Goal: Task Accomplishment & Management: Use online tool/utility

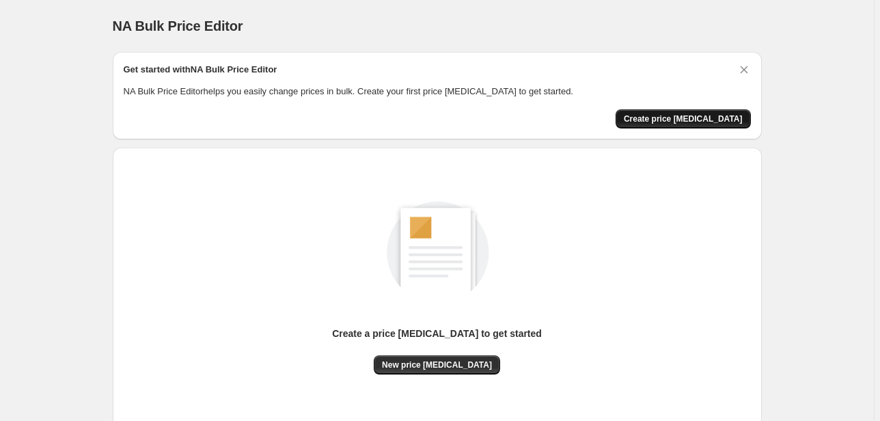
click at [712, 112] on button "Create price [MEDICAL_DATA]" at bounding box center [682, 118] width 135 height 19
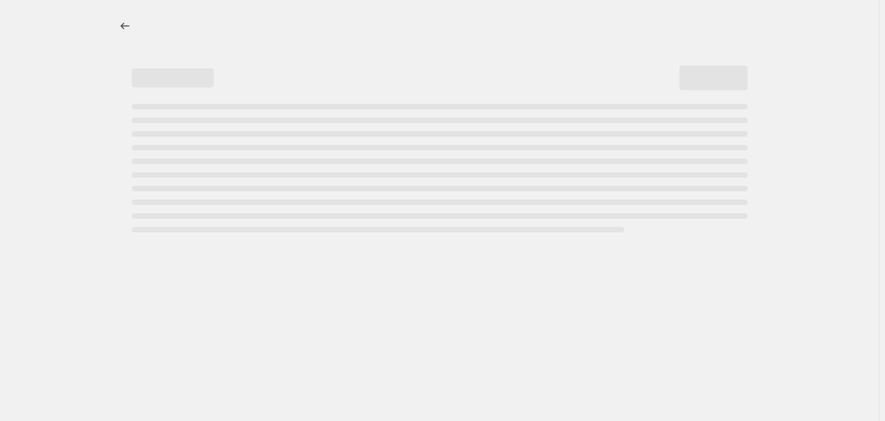
select select "percentage"
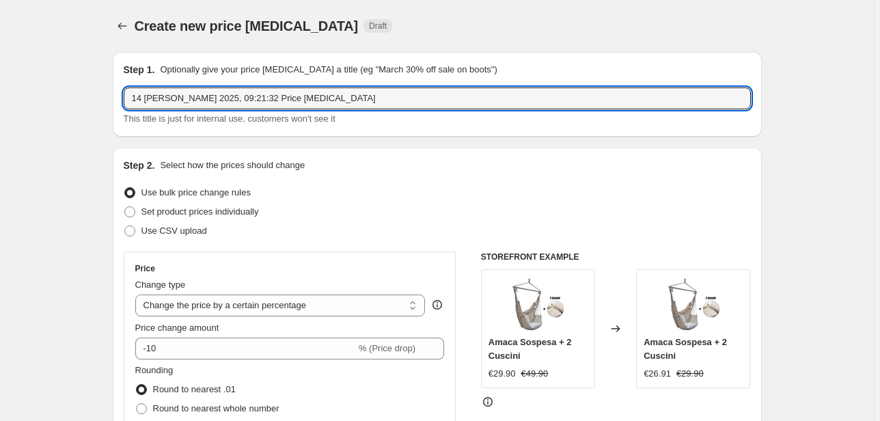
drag, startPoint x: 294, startPoint y: 93, endPoint x: -42, endPoint y: 95, distance: 336.1
click at [0, 95] on html "Home Settings Plans Skip to content Create new price change job. This page is r…" at bounding box center [440, 210] width 880 height 421
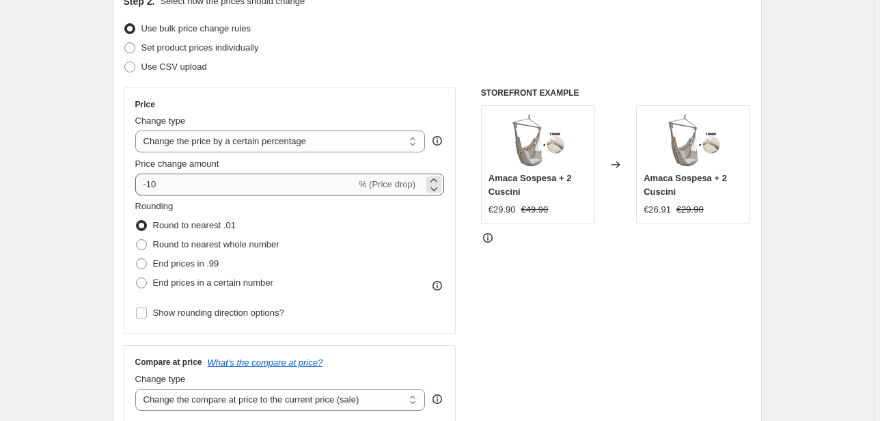
type input "lemax 20"
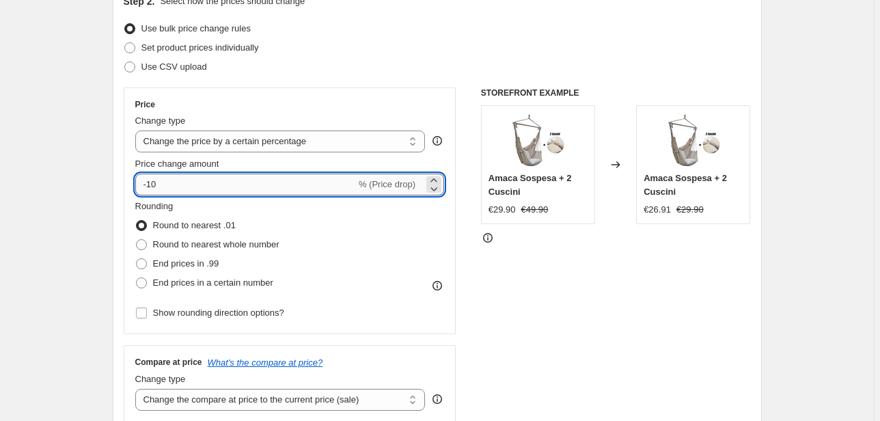
click at [195, 194] on input "-10" at bounding box center [245, 185] width 221 height 22
type input "-1"
type input "-20"
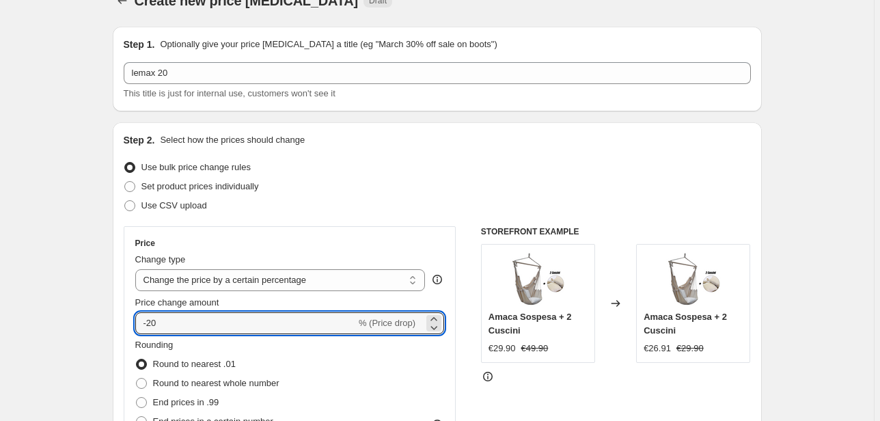
scroll to position [19, 0]
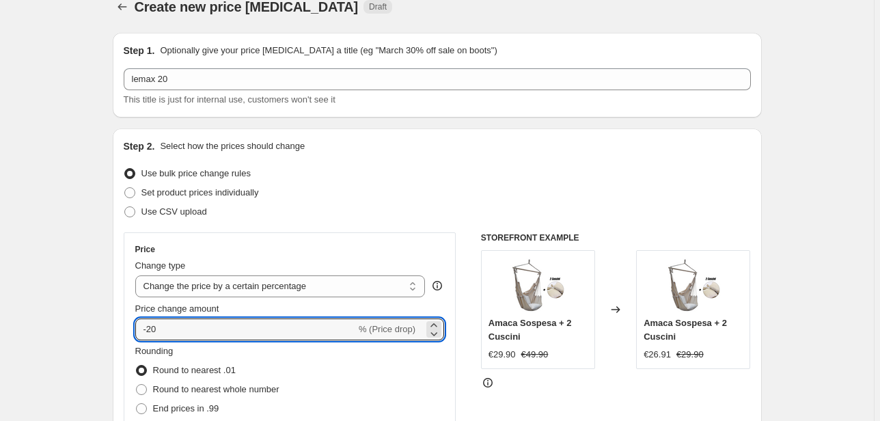
click at [372, 303] on div "Price change amount" at bounding box center [289, 309] width 309 height 14
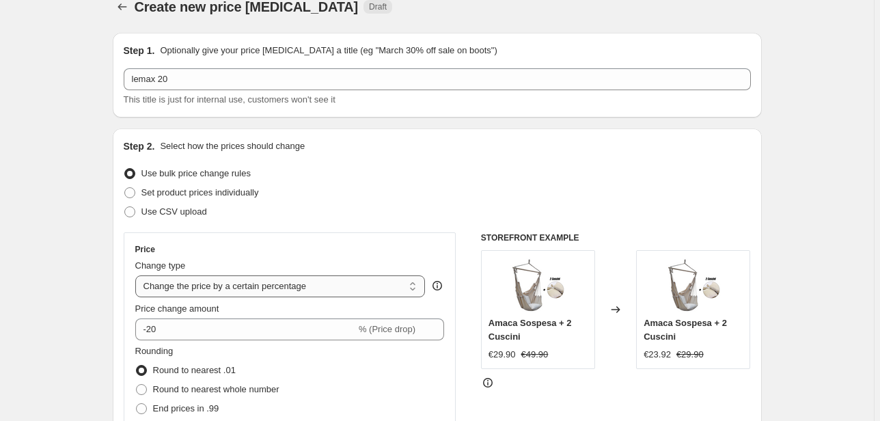
click at [373, 295] on select "Change the price to a certain amount Change the price by a certain amount Chang…" at bounding box center [280, 286] width 290 height 22
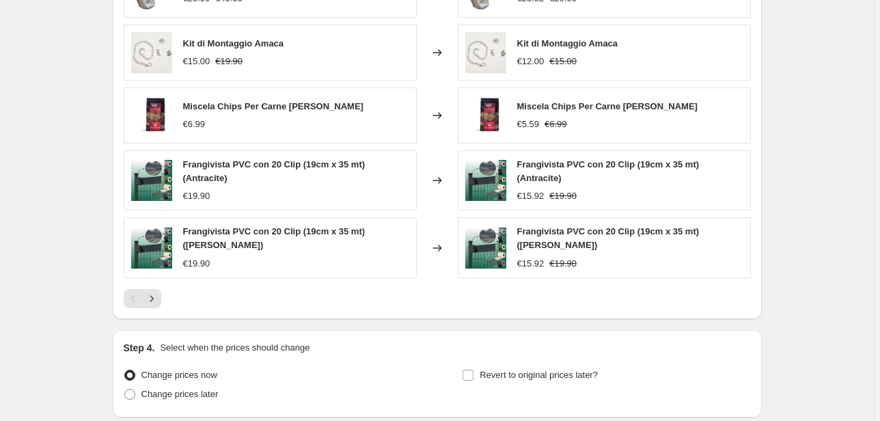
scroll to position [948, 0]
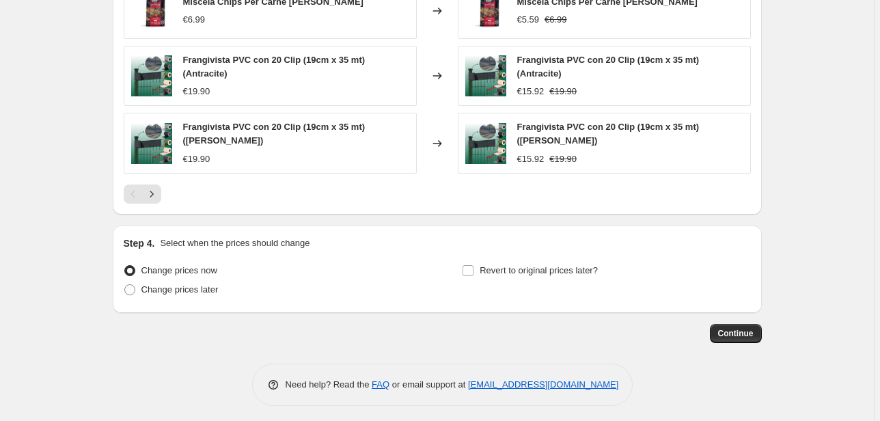
click at [251, 244] on p "Select when the prices should change" at bounding box center [235, 243] width 150 height 14
click at [749, 324] on button "Continue" at bounding box center [736, 333] width 52 height 19
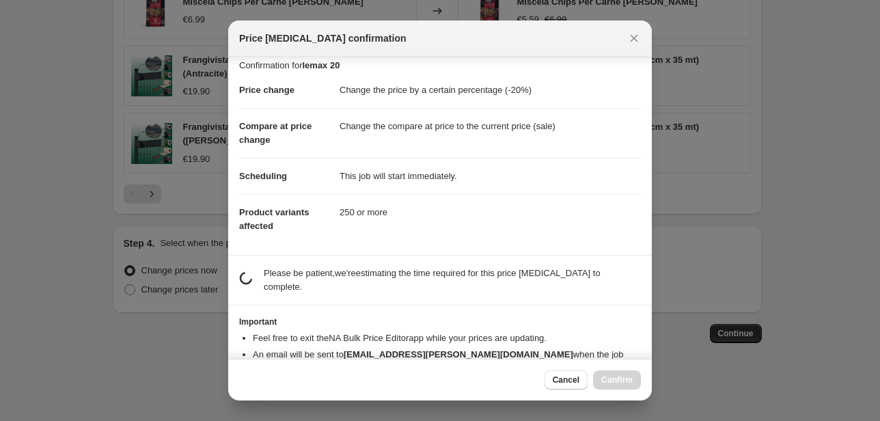
scroll to position [0, 0]
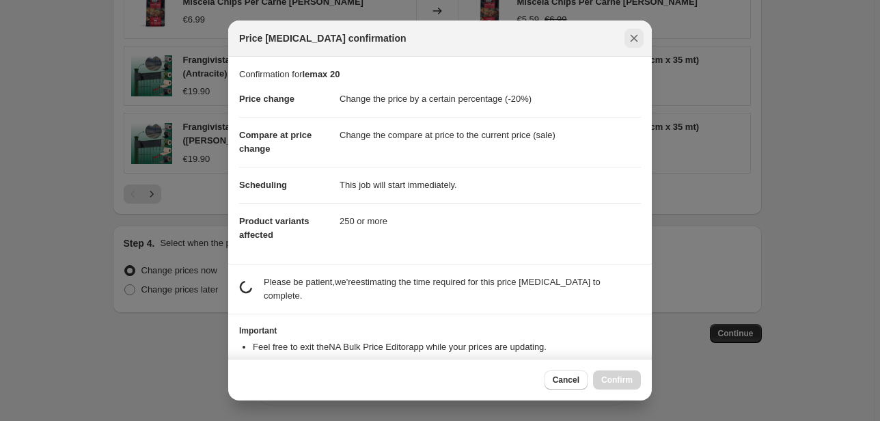
click at [637, 41] on icon "Close" at bounding box center [635, 39] width 8 height 8
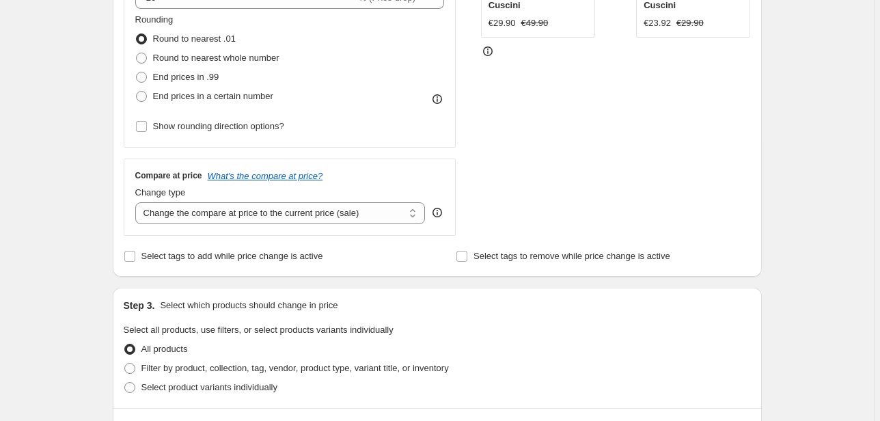
scroll to position [402, 0]
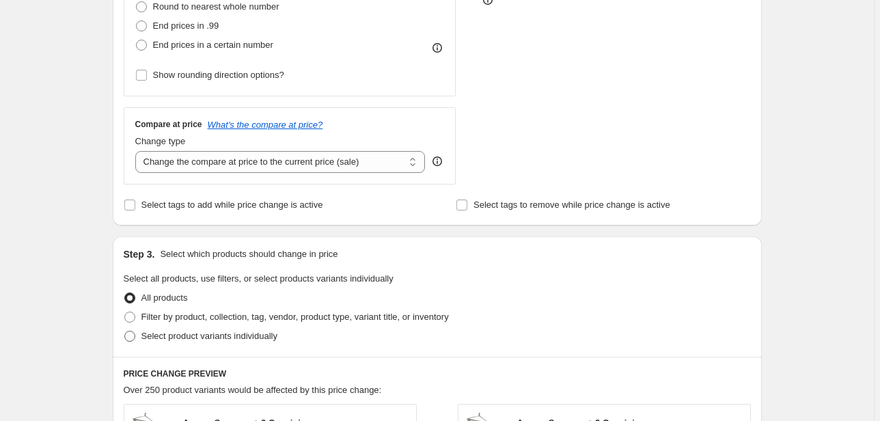
click at [131, 333] on span at bounding box center [129, 336] width 11 height 11
click at [125, 331] on input "Select product variants individually" at bounding box center [124, 331] width 1 height 1
radio input "true"
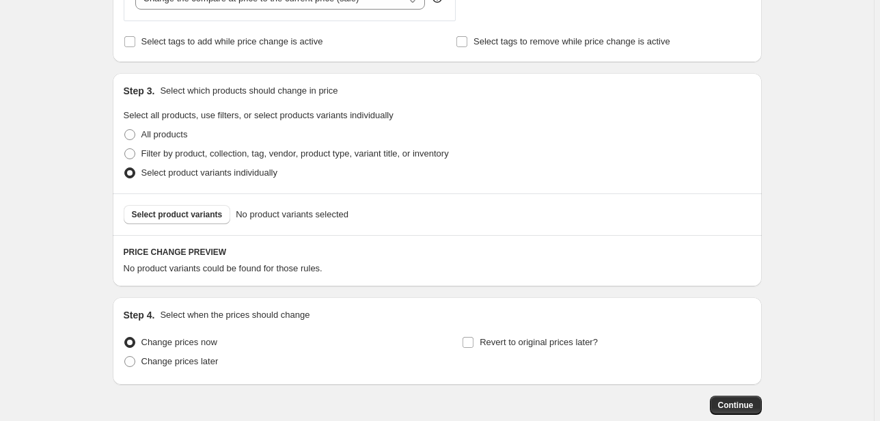
scroll to position [566, 0]
click at [176, 156] on span "Filter by product, collection, tag, vendor, product type, variant title, or inv…" at bounding box center [294, 153] width 307 height 10
click at [125, 148] on input "Filter by product, collection, tag, vendor, product type, variant title, or inv…" at bounding box center [124, 148] width 1 height 1
radio input "true"
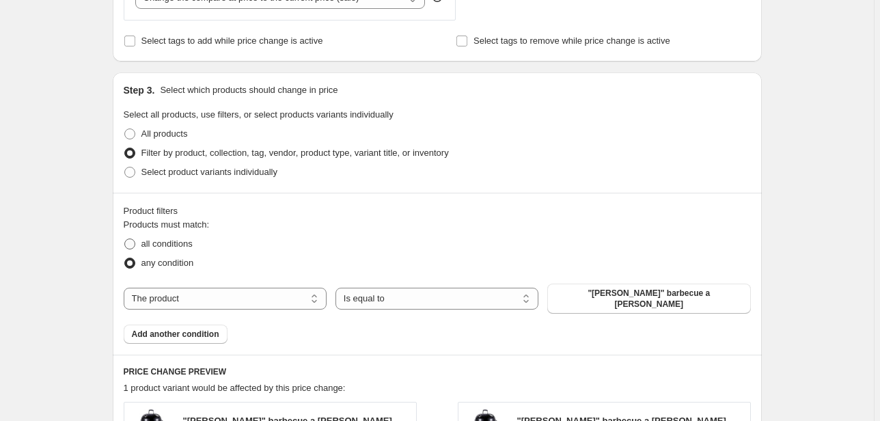
click at [175, 247] on span "all conditions" at bounding box center [166, 243] width 51 height 10
click at [125, 239] on input "all conditions" at bounding box center [124, 238] width 1 height 1
radio input "true"
click at [163, 264] on span "any condition" at bounding box center [167, 263] width 53 height 10
click at [125, 258] on input "any condition" at bounding box center [124, 258] width 1 height 1
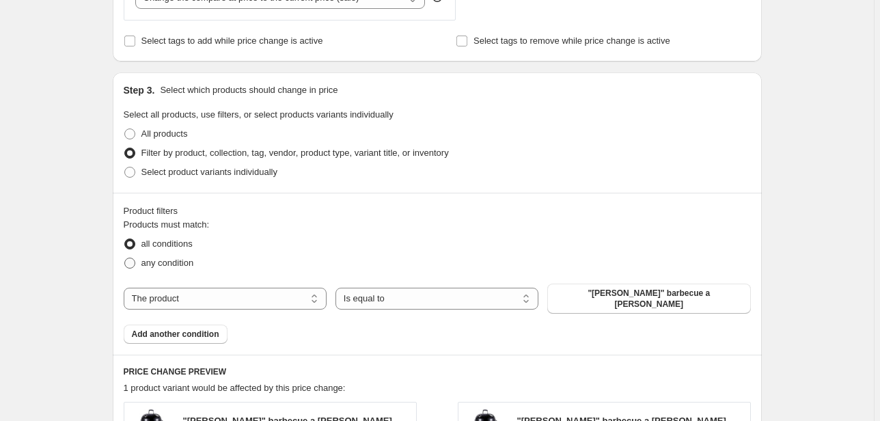
radio input "true"
click at [227, 292] on select "The product The product's collection The product's tag The product's vendor The…" at bounding box center [225, 299] width 203 height 22
select select "collection"
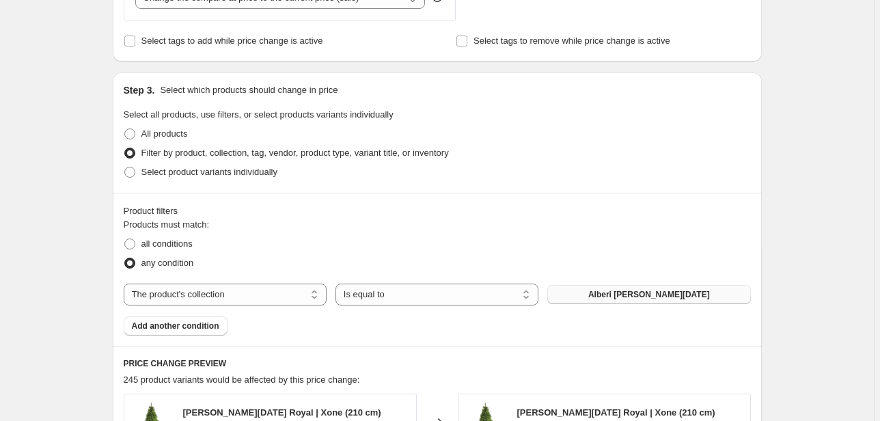
click at [596, 298] on button "Alberi di Natale" at bounding box center [648, 294] width 203 height 19
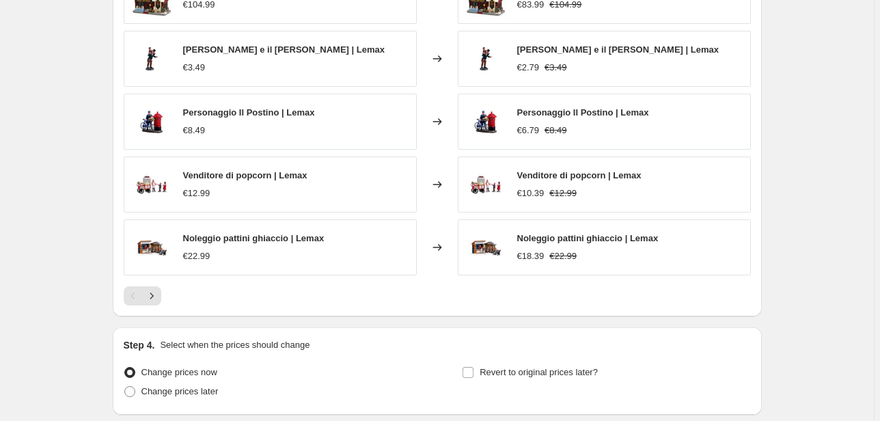
scroll to position [1097, 0]
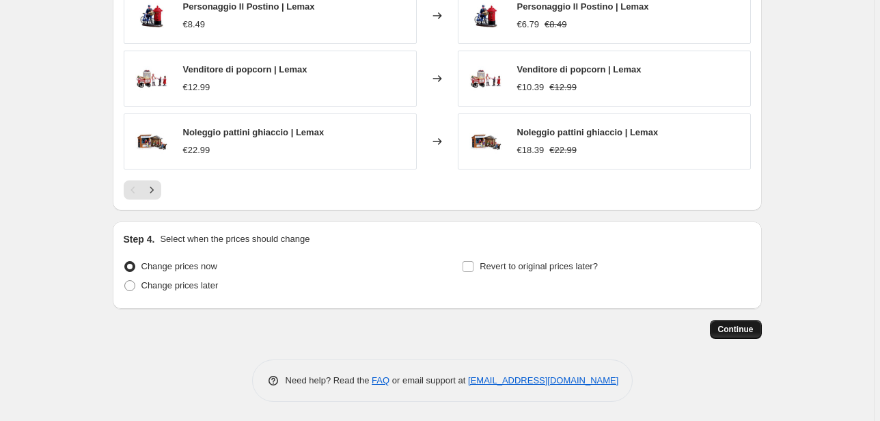
click at [751, 328] on span "Continue" at bounding box center [736, 329] width 36 height 11
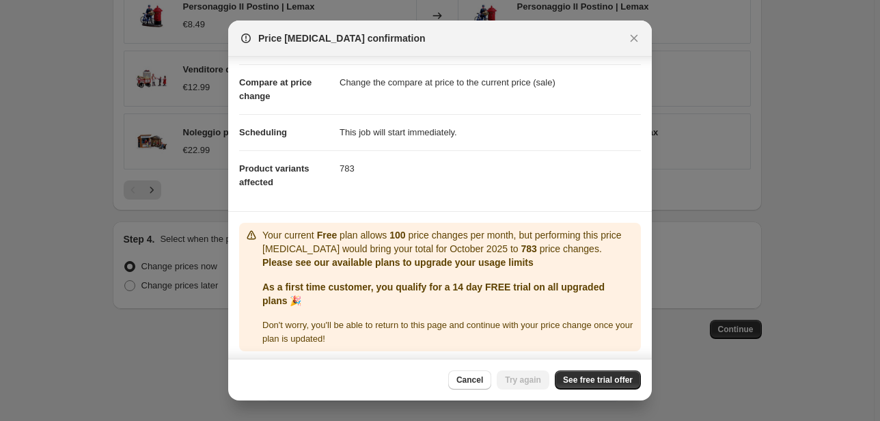
scroll to position [55, 0]
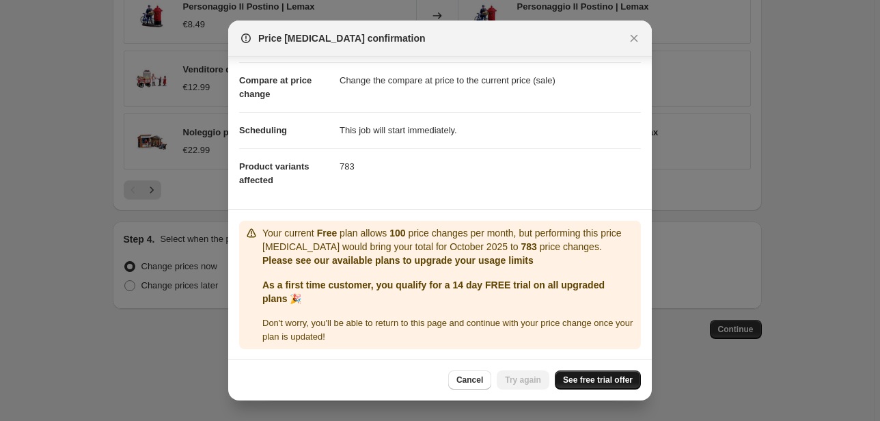
click at [587, 383] on span "See free trial offer" at bounding box center [598, 379] width 70 height 11
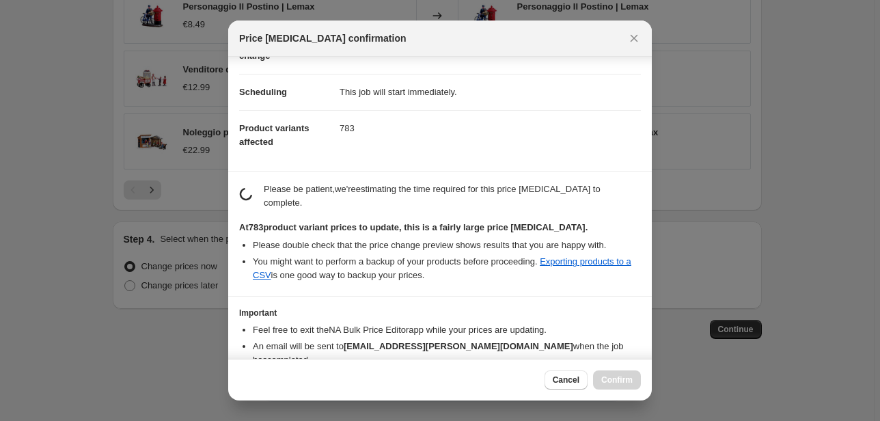
scroll to position [148, 0]
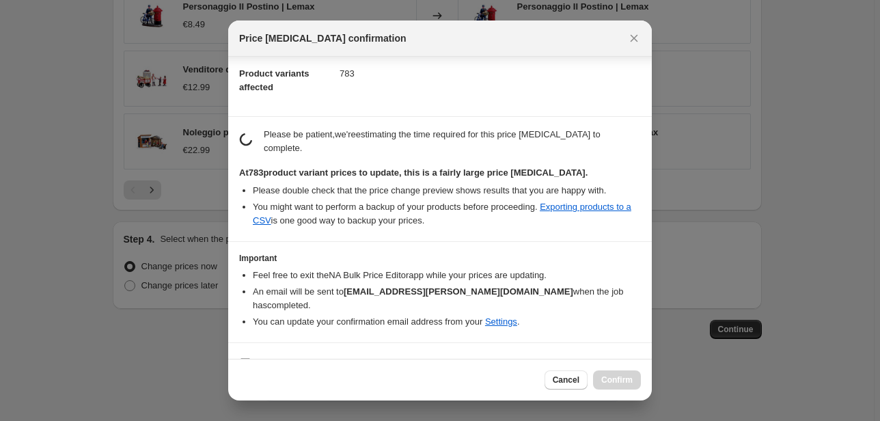
click at [260, 343] on section "I understand that this price change job will affect 783 product variants" at bounding box center [440, 363] width 424 height 41
click at [264, 358] on b "I understand that this price change job will affect 783 product variants" at bounding box center [418, 363] width 323 height 10
click at [251, 358] on input "I understand that this price change job will affect 783 product variants" at bounding box center [245, 363] width 11 height 11
checkbox input "true"
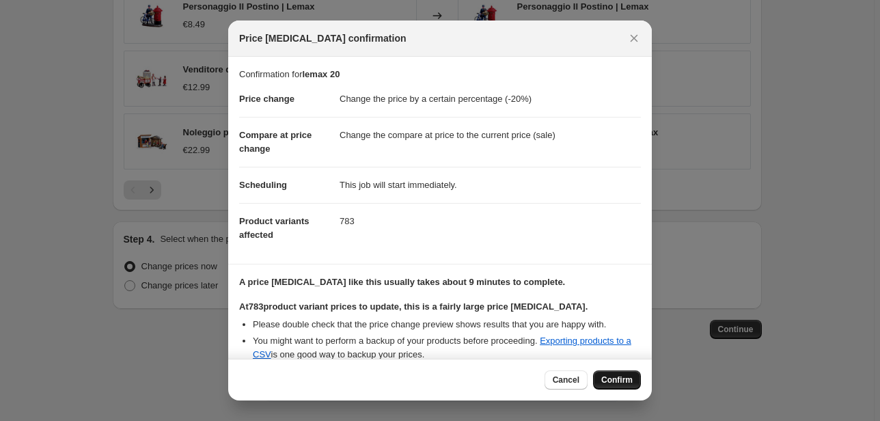
click at [630, 376] on span "Confirm" at bounding box center [616, 379] width 31 height 11
type input "lemax 20"
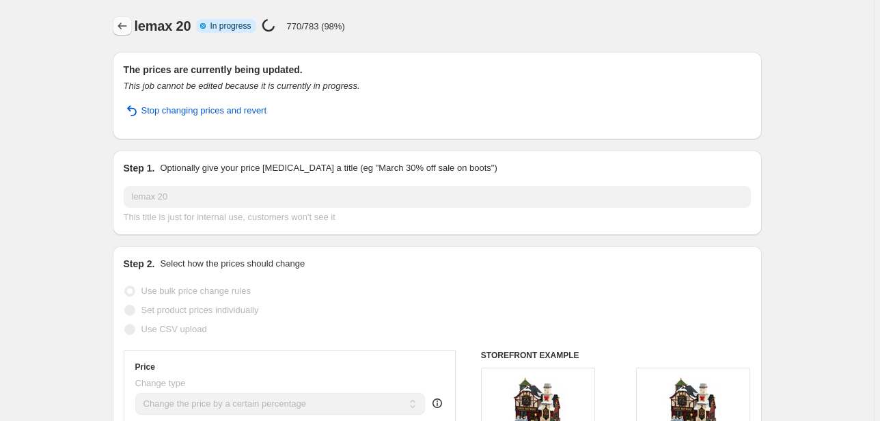
click at [126, 26] on icon "Price change jobs" at bounding box center [121, 26] width 9 height 7
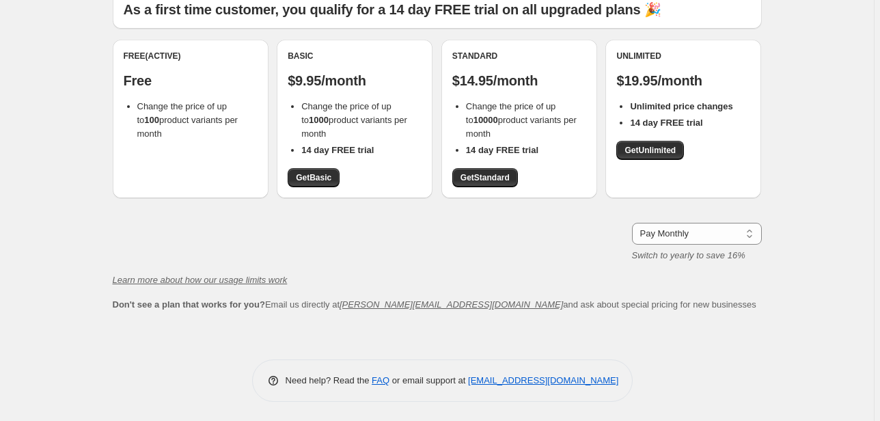
scroll to position [107, 0]
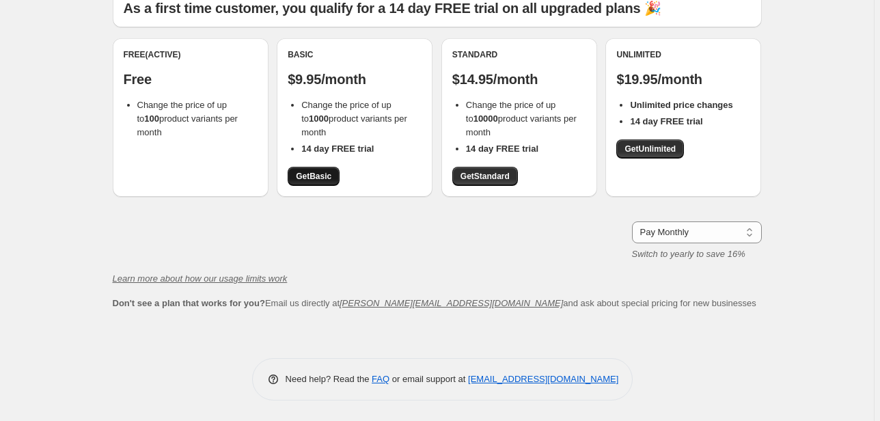
click at [310, 178] on span "Get Basic" at bounding box center [314, 176] width 36 height 11
